Goal: Check status: Check status

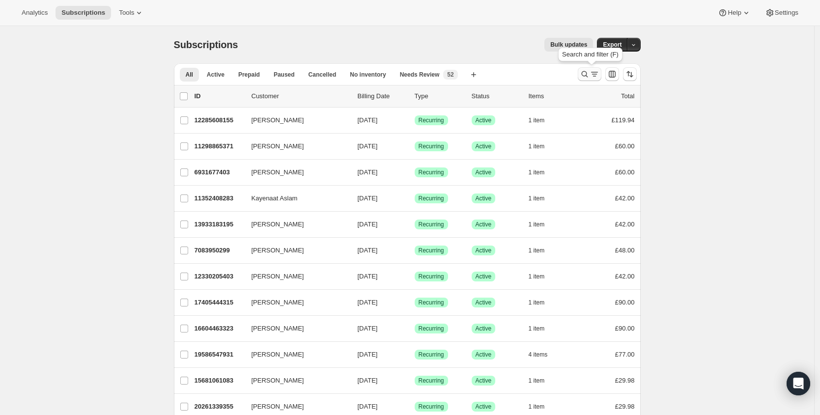
click at [583, 75] on icon "Search and filter results" at bounding box center [585, 74] width 10 height 10
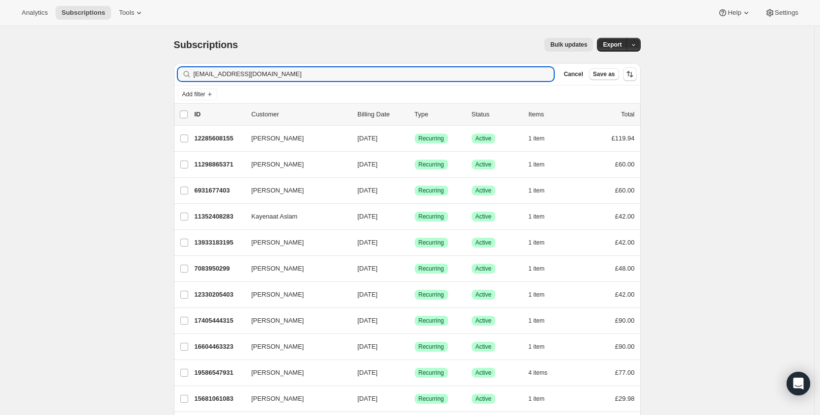
type input "[EMAIL_ADDRESS][DOMAIN_NAME]"
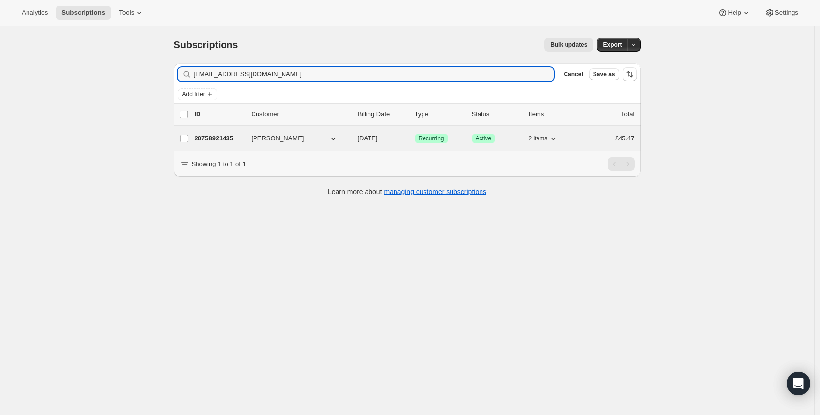
click at [233, 141] on p "20758921435" at bounding box center [219, 139] width 49 height 10
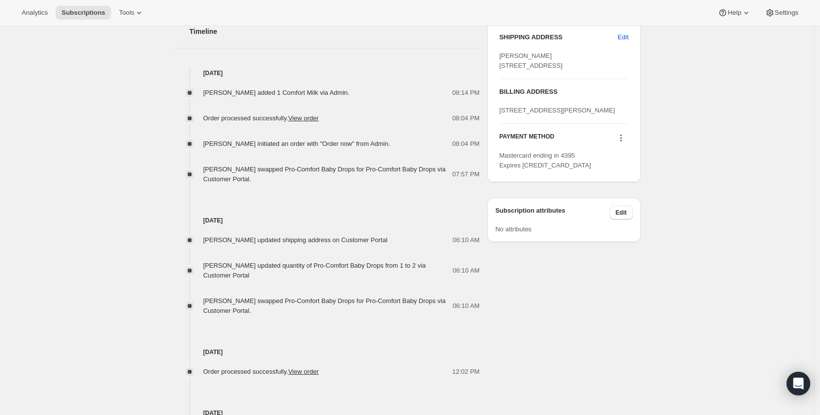
scroll to position [409, 0]
click at [319, 117] on link "View order" at bounding box center [303, 118] width 30 height 7
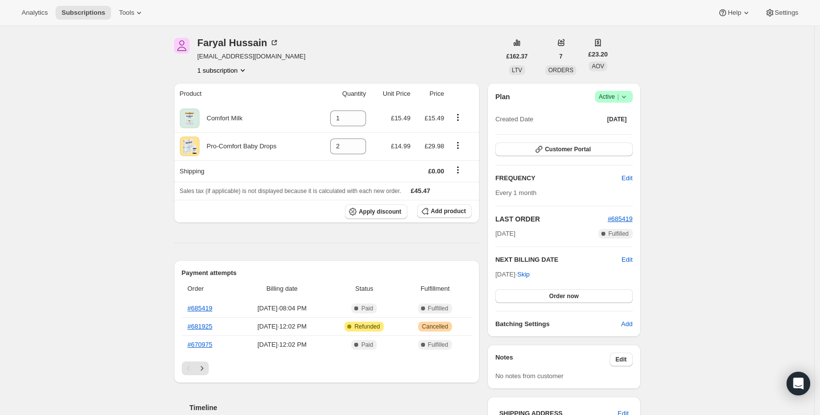
scroll to position [28, 0]
